Goal: Entertainment & Leisure: Consume media (video, audio)

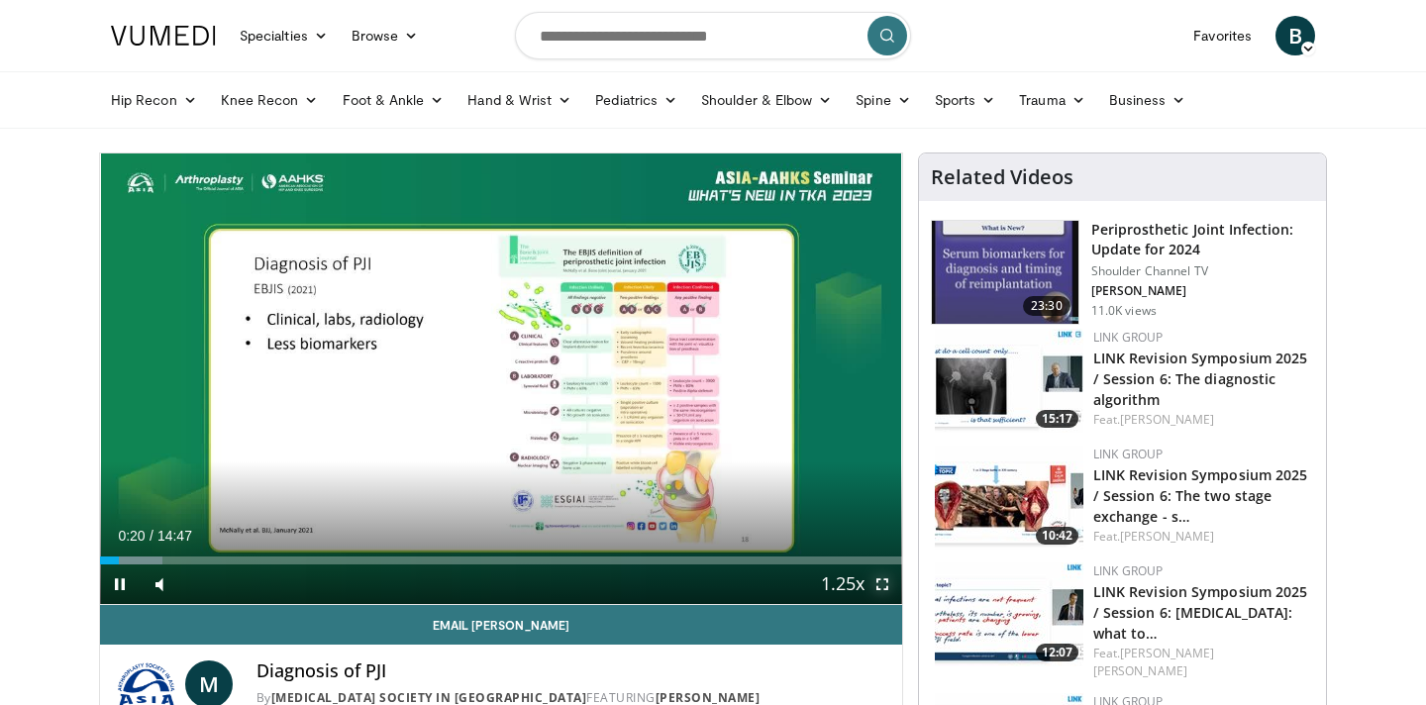
click at [882, 585] on span "Video Player" at bounding box center [882, 584] width 40 height 40
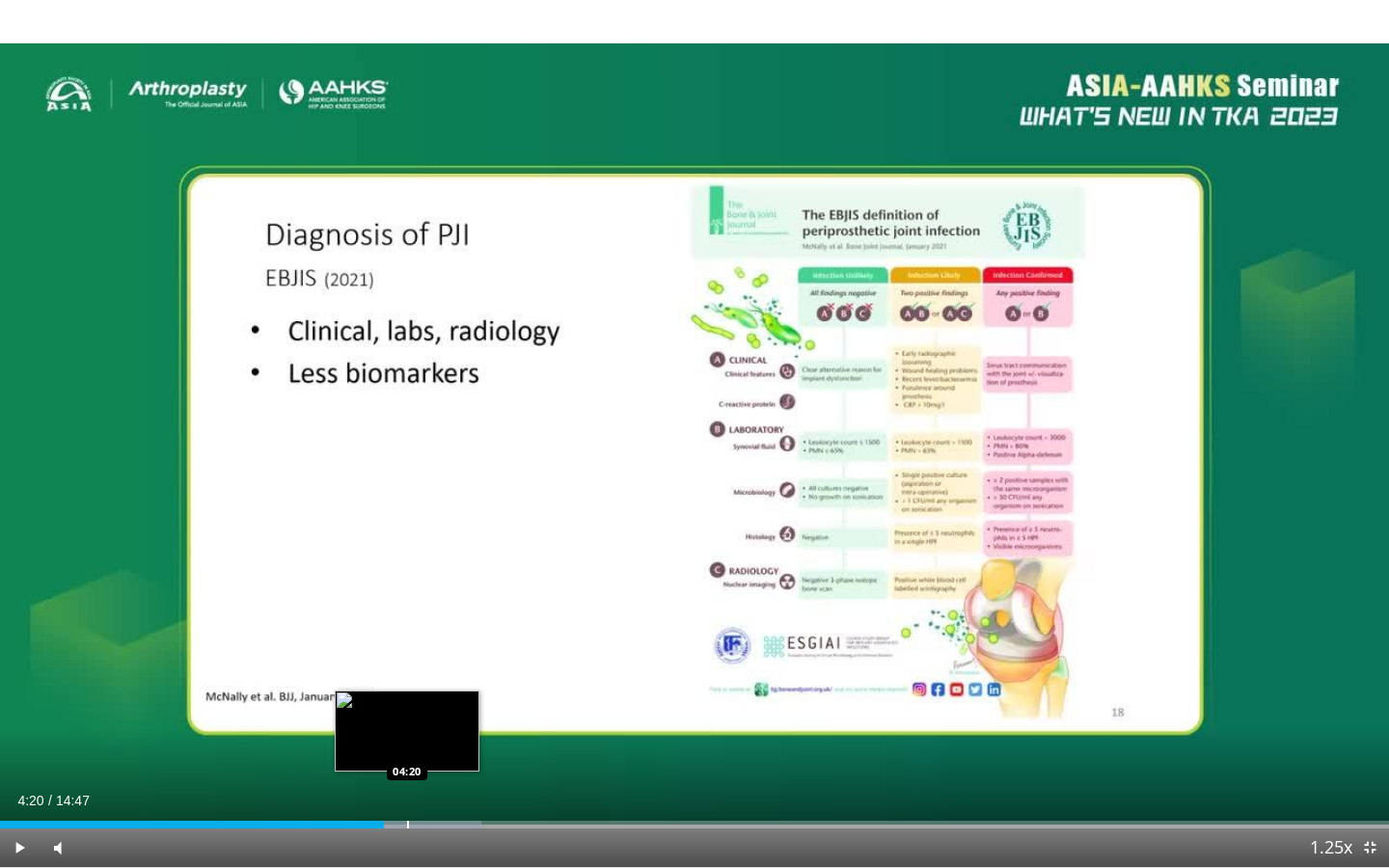
click at [407, 686] on div "Progress Bar" at bounding box center [408, 825] width 2 height 8
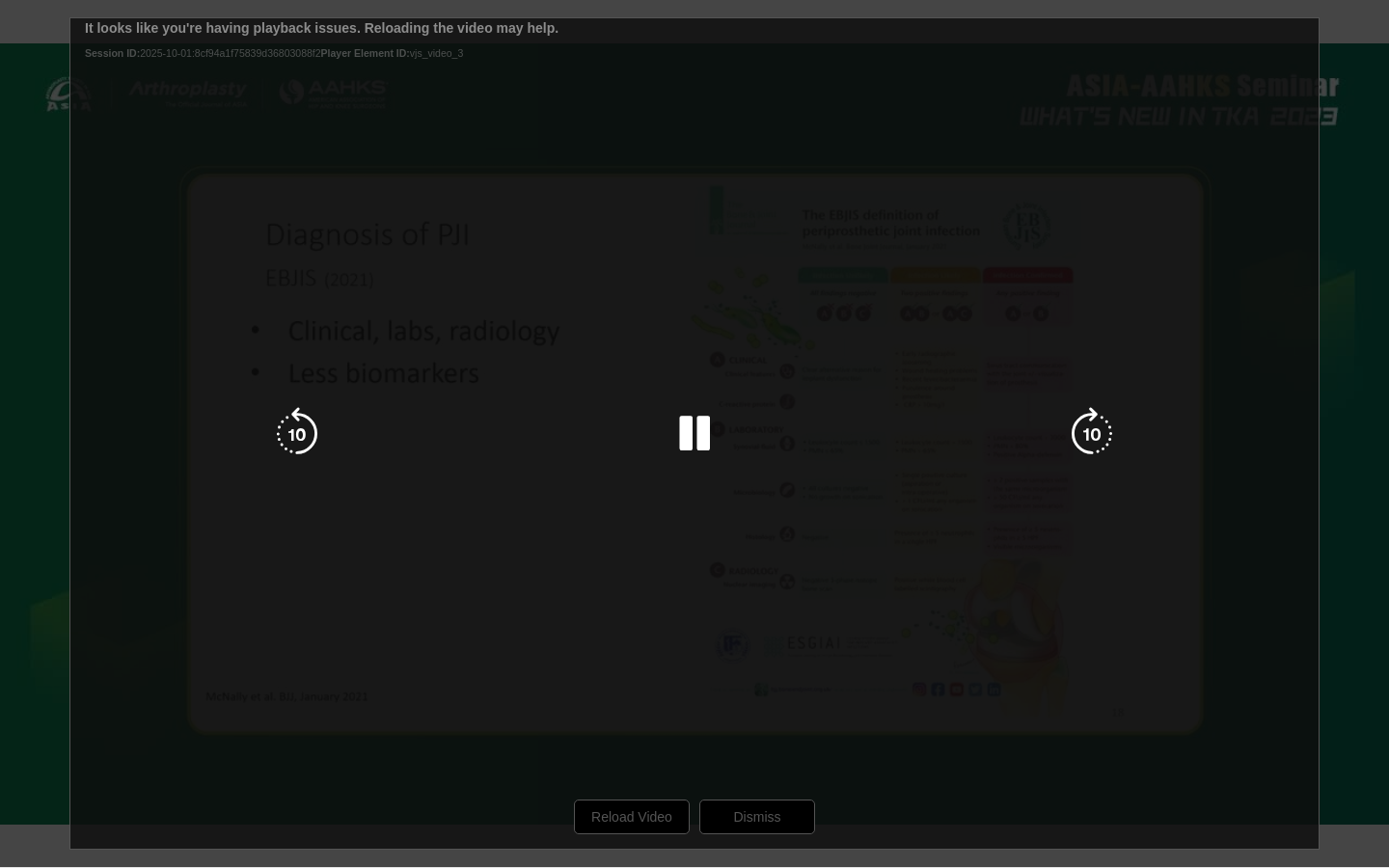
click at [1125, 686] on div "10 seconds Tap to unmute" at bounding box center [694, 434] width 1389 height 867
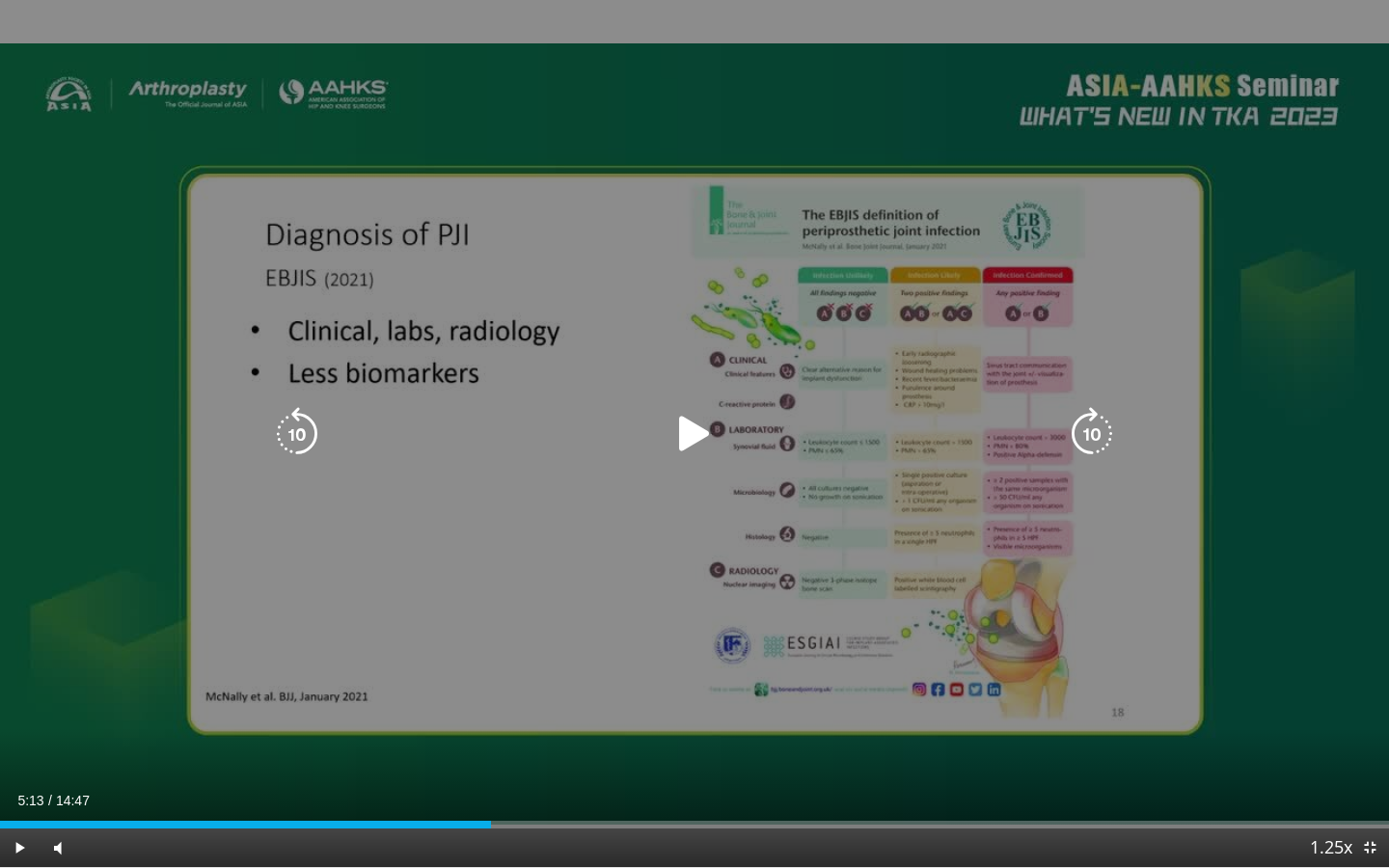
click at [901, 578] on div "10 seconds Tap to unmute" at bounding box center [694, 434] width 1389 height 867
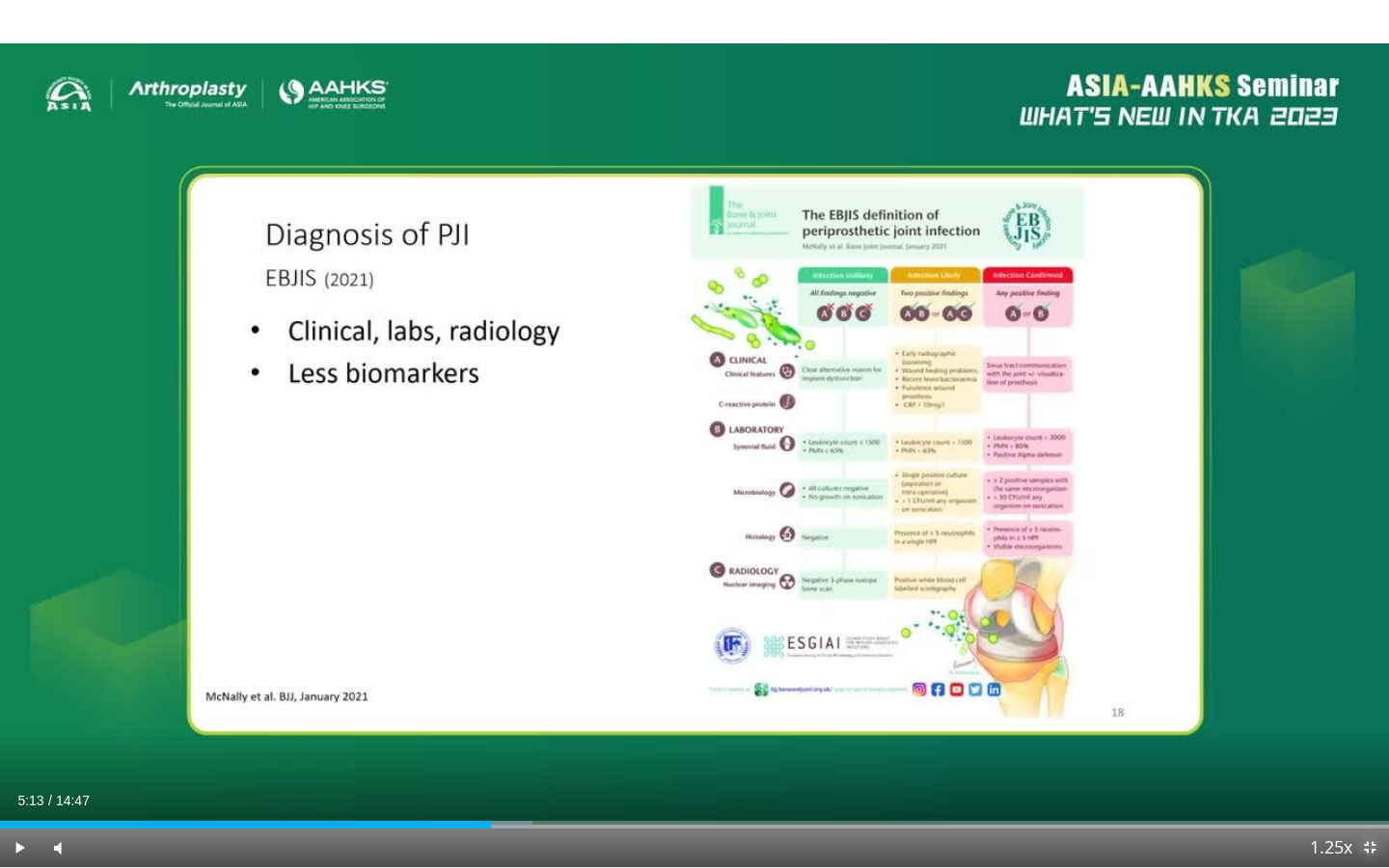
click at [1377, 686] on span "Video Player" at bounding box center [1370, 849] width 39 height 39
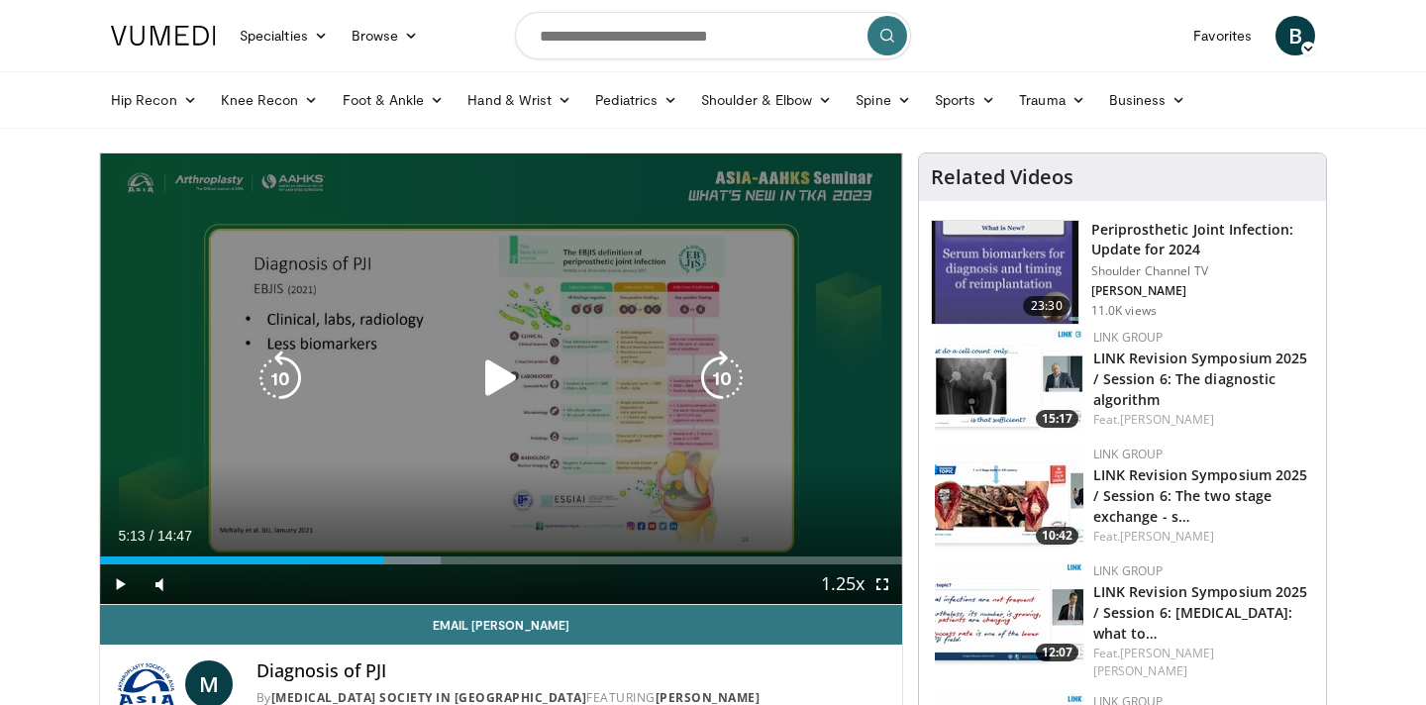
click at [658, 316] on div "10 seconds Tap to unmute" at bounding box center [501, 378] width 802 height 451
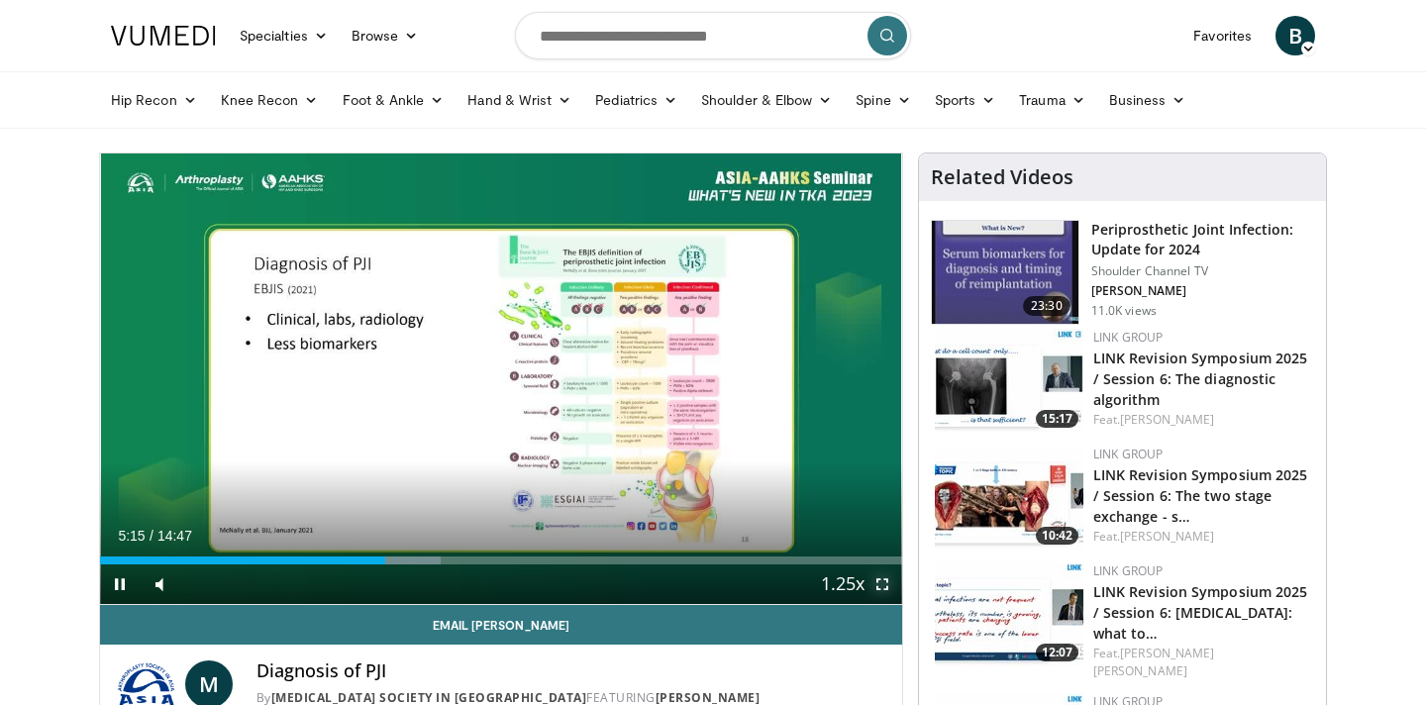
click at [878, 585] on span "Video Player" at bounding box center [882, 584] width 40 height 40
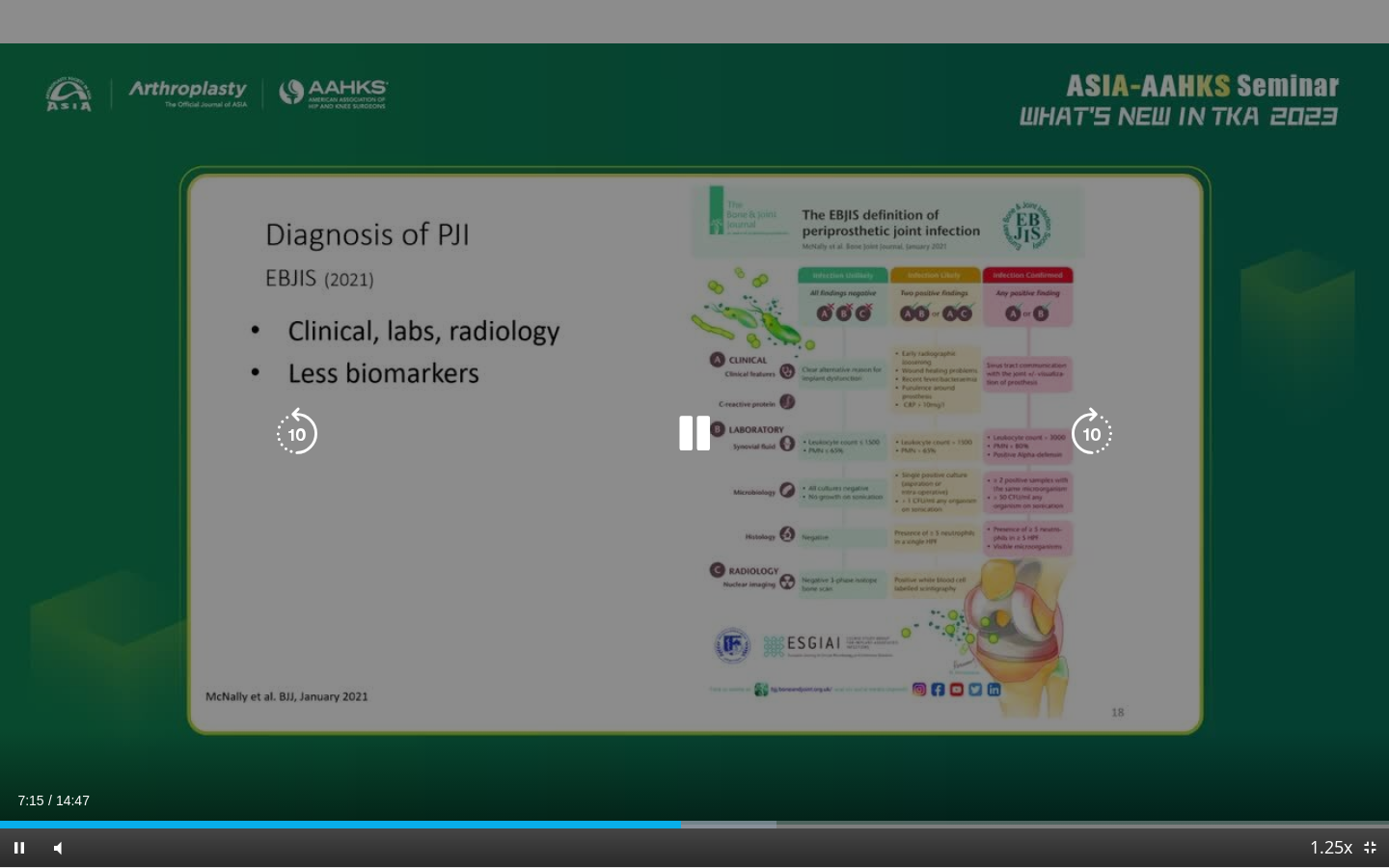
click at [690, 438] on icon "Video Player" at bounding box center [694, 434] width 54 height 54
